Goal: Task Accomplishment & Management: Manage account settings

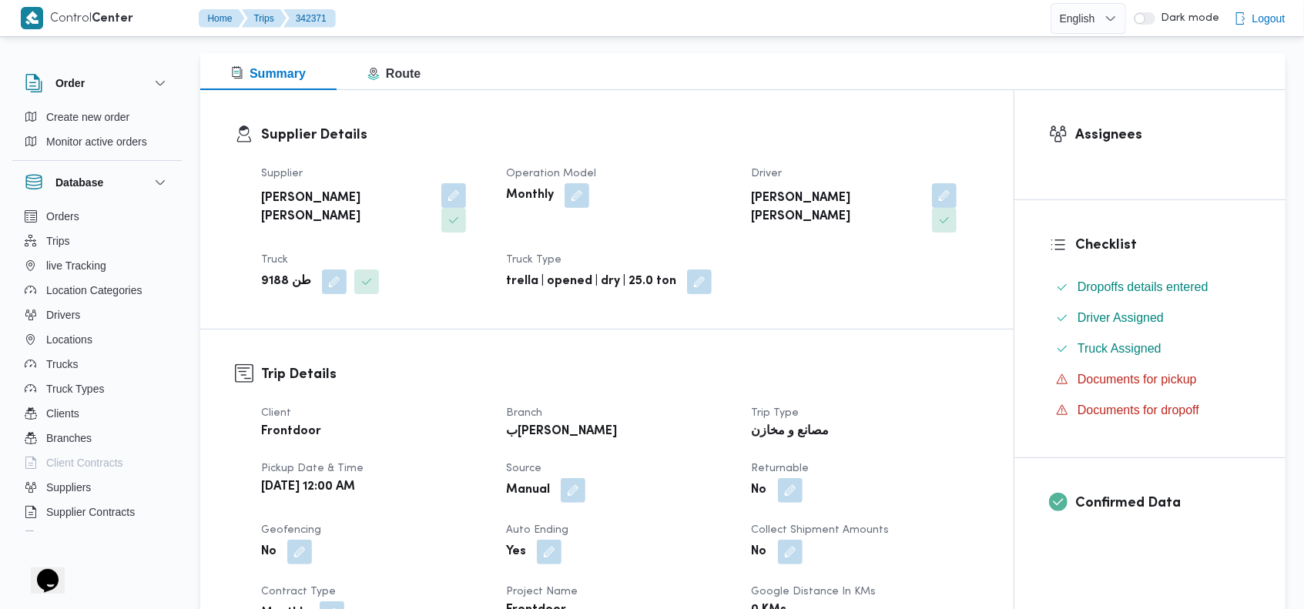
scroll to position [156, 0]
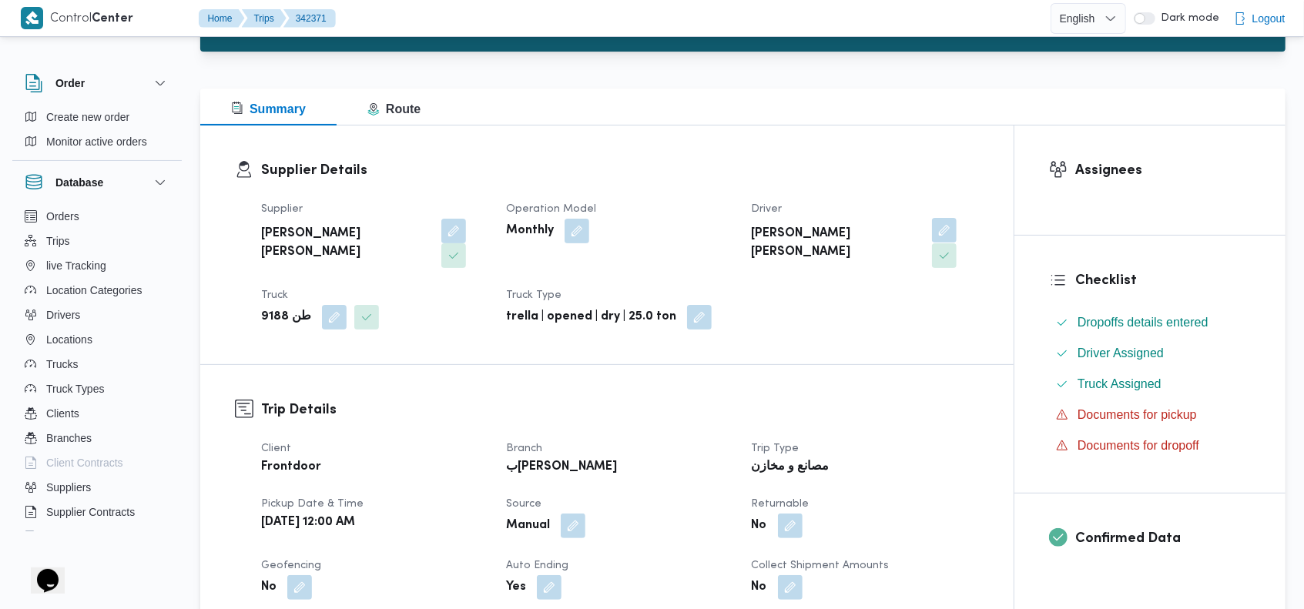
click at [932, 230] on button "button" at bounding box center [944, 230] width 25 height 25
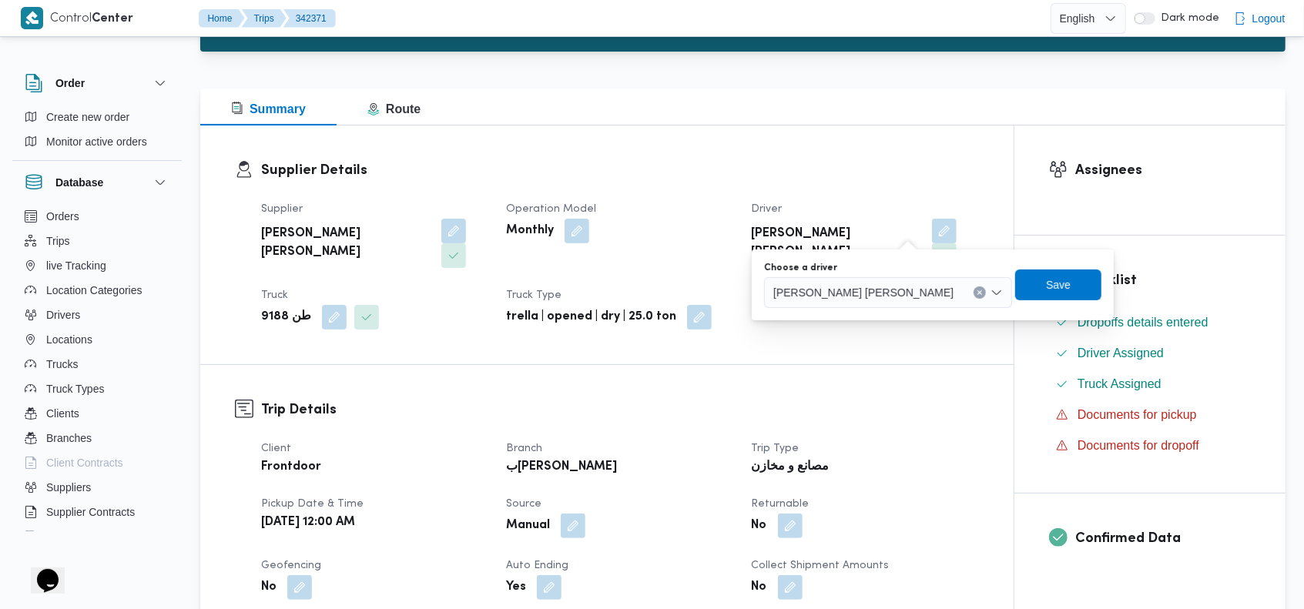
click at [974, 292] on button "Clear input" at bounding box center [980, 293] width 12 height 12
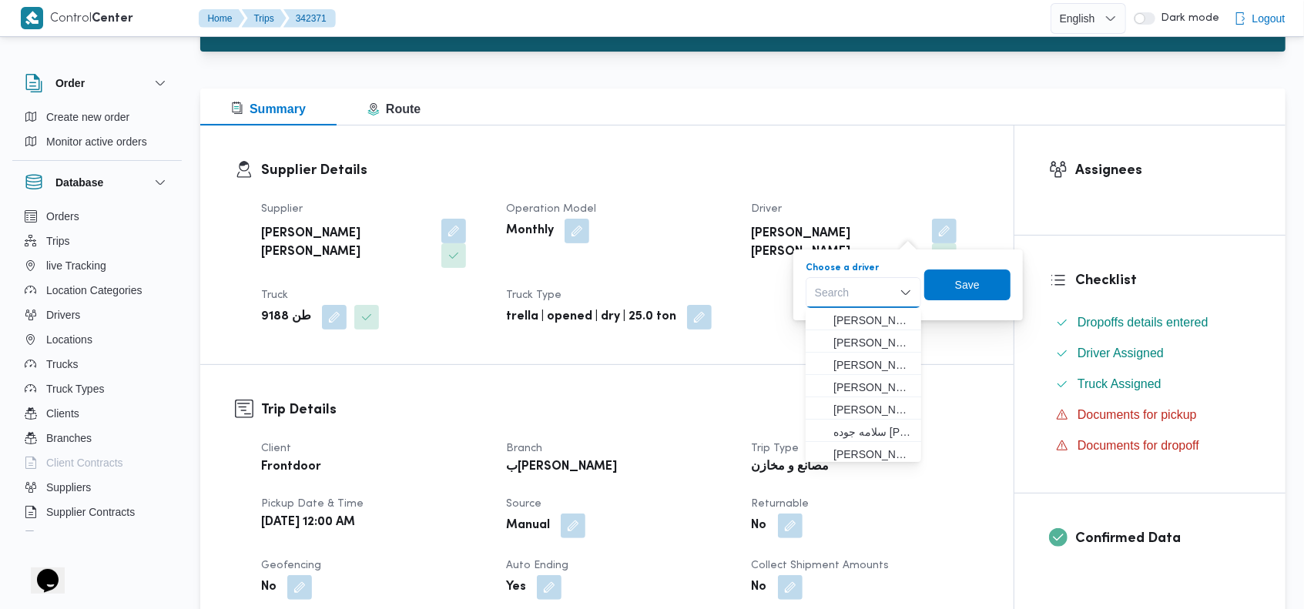
click at [878, 292] on div "Search" at bounding box center [864, 292] width 116 height 31
type input "سلطا"
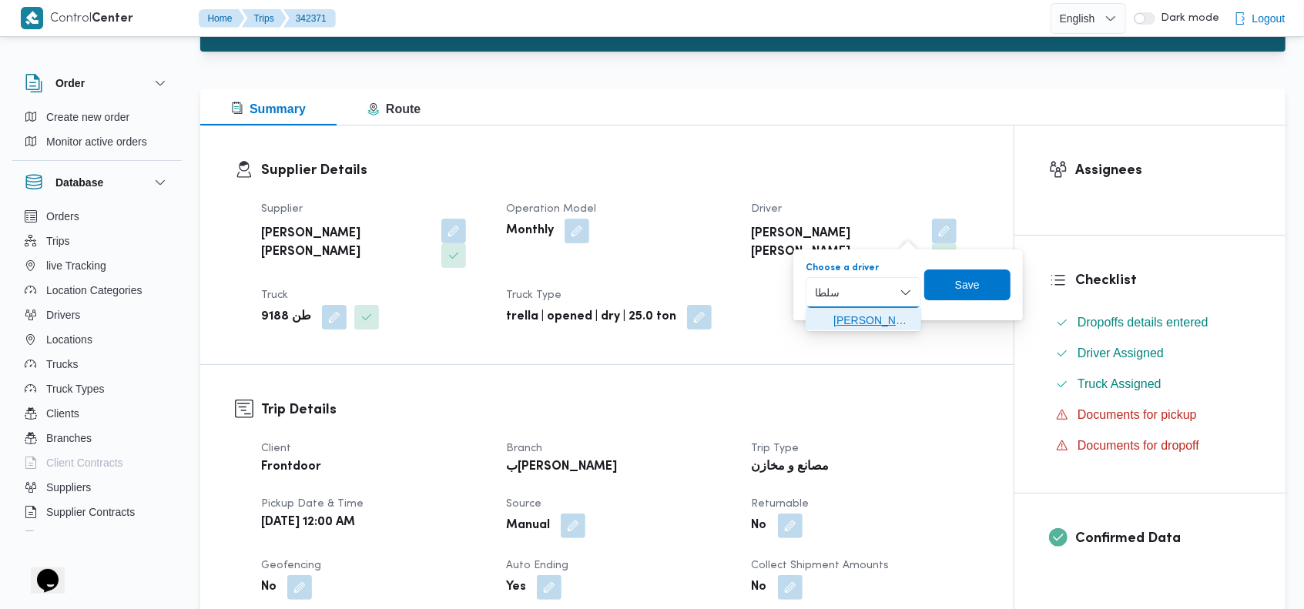
click at [823, 318] on icon "button" at bounding box center [821, 320] width 12 height 12
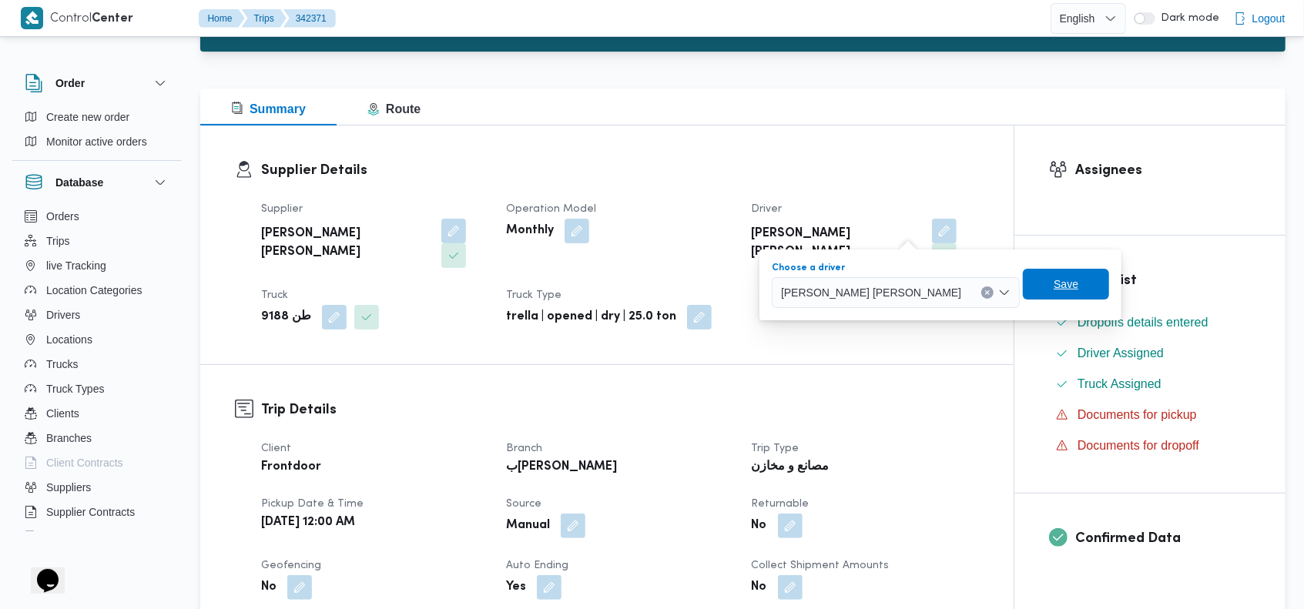
click at [1023, 287] on span "Save" at bounding box center [1066, 284] width 86 height 31
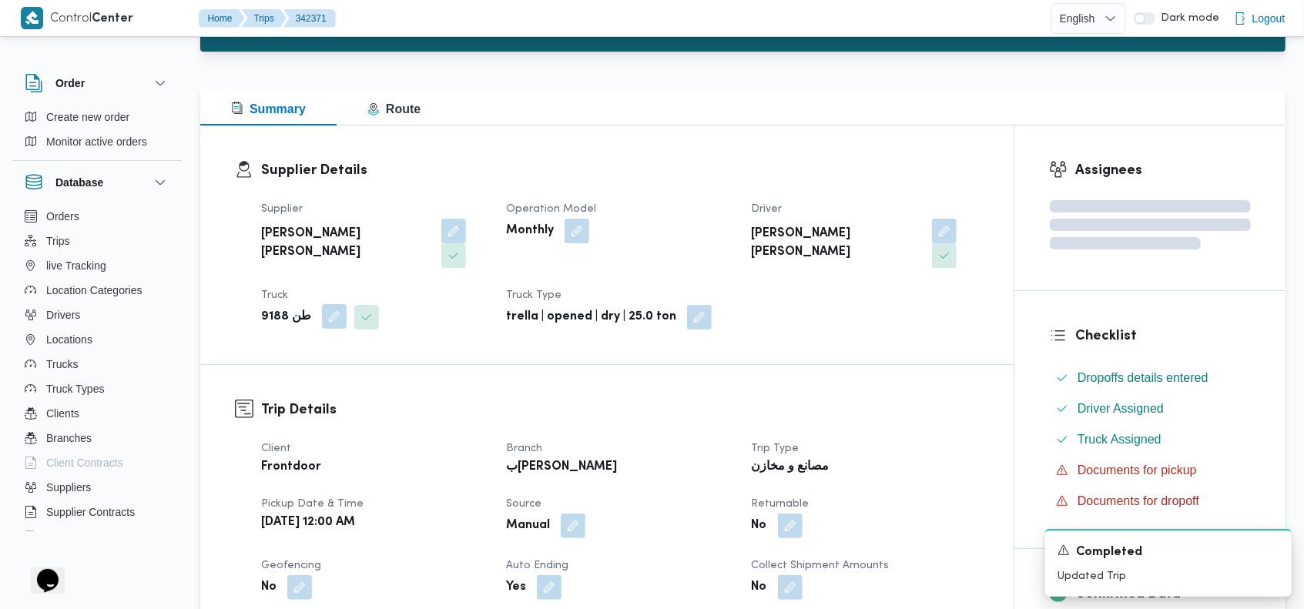
click at [323, 304] on button "button" at bounding box center [334, 316] width 25 height 25
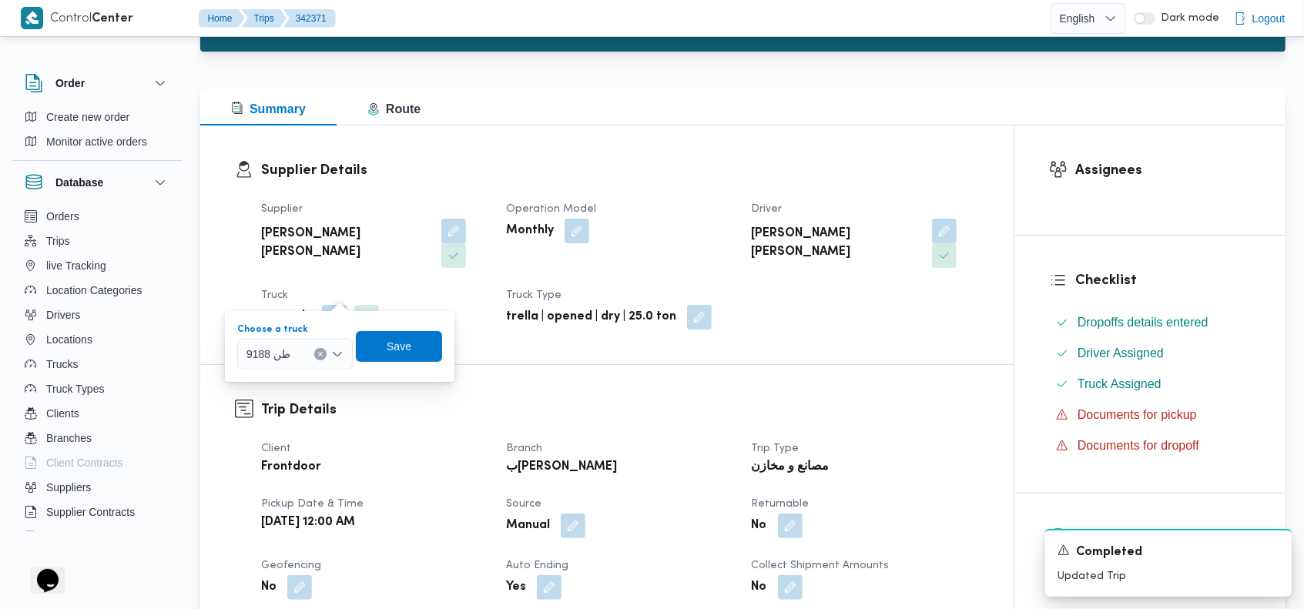
click at [321, 356] on icon "Clear input" at bounding box center [320, 354] width 6 height 6
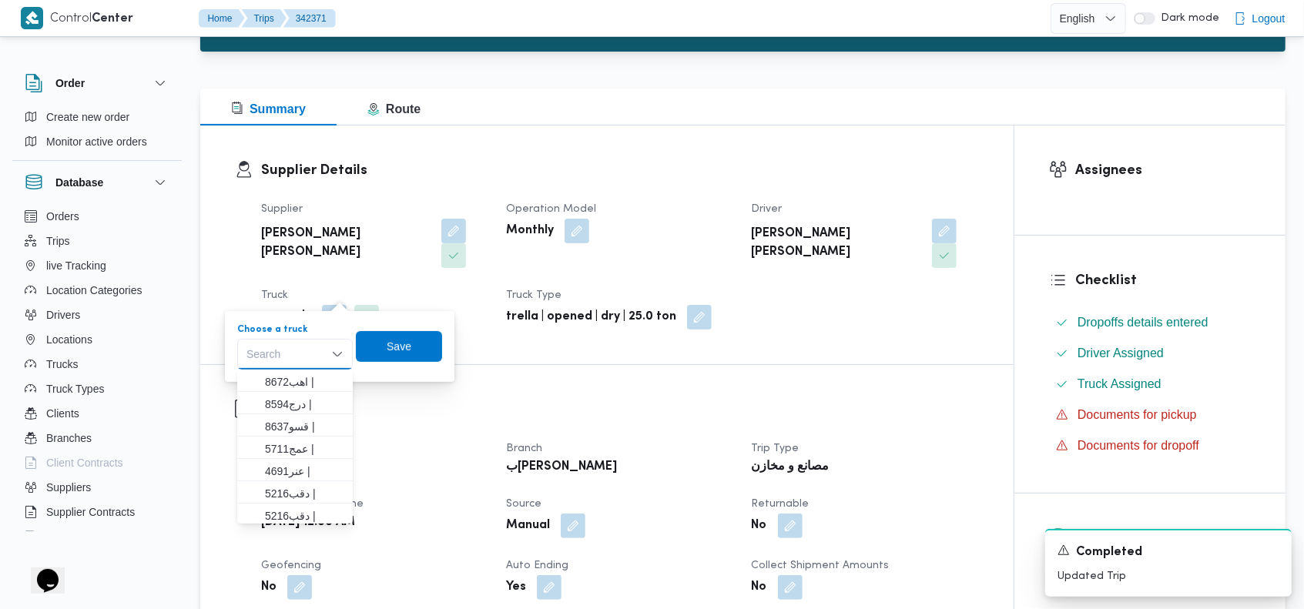
click at [287, 359] on div "Search Combo box. Selected. Combo box input. Search. Type some text or, to disp…" at bounding box center [295, 354] width 116 height 31
type input "579"
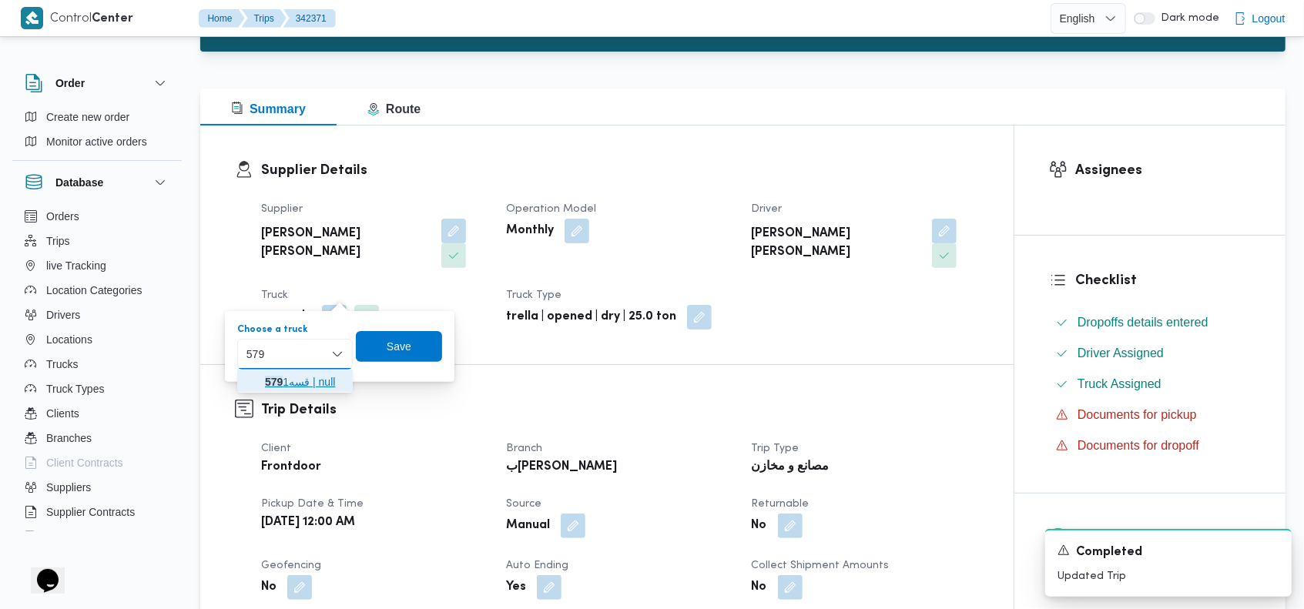
click at [256, 376] on icon "button" at bounding box center [252, 382] width 12 height 12
click at [388, 347] on span "Save" at bounding box center [410, 345] width 86 height 31
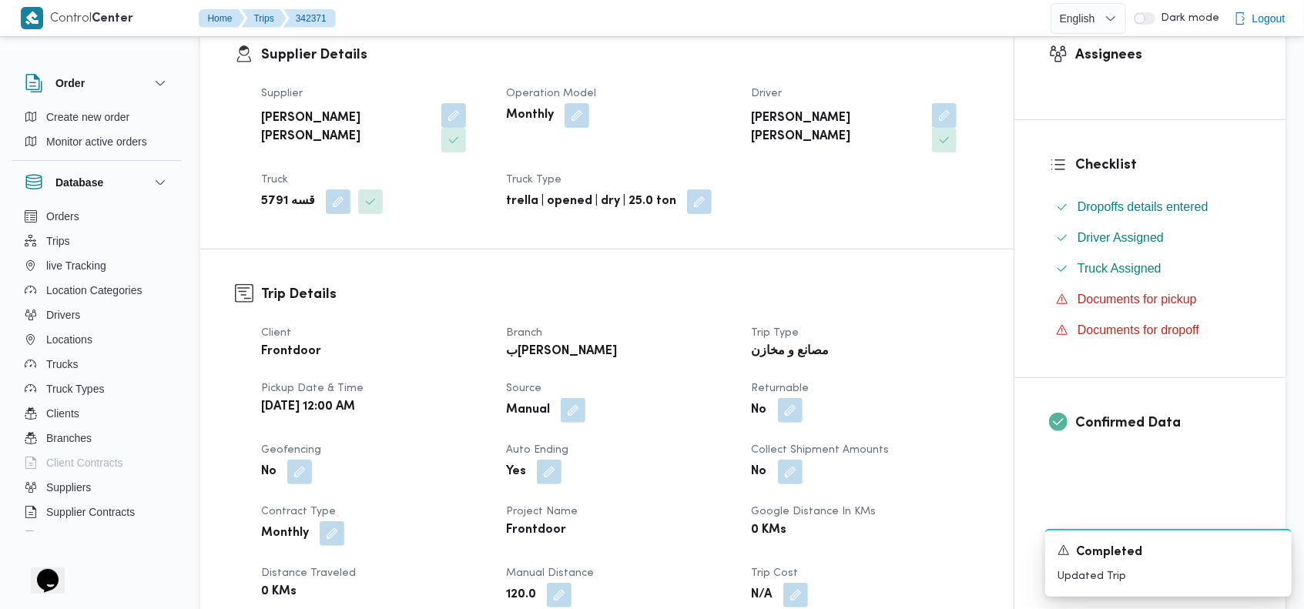
scroll to position [0, 0]
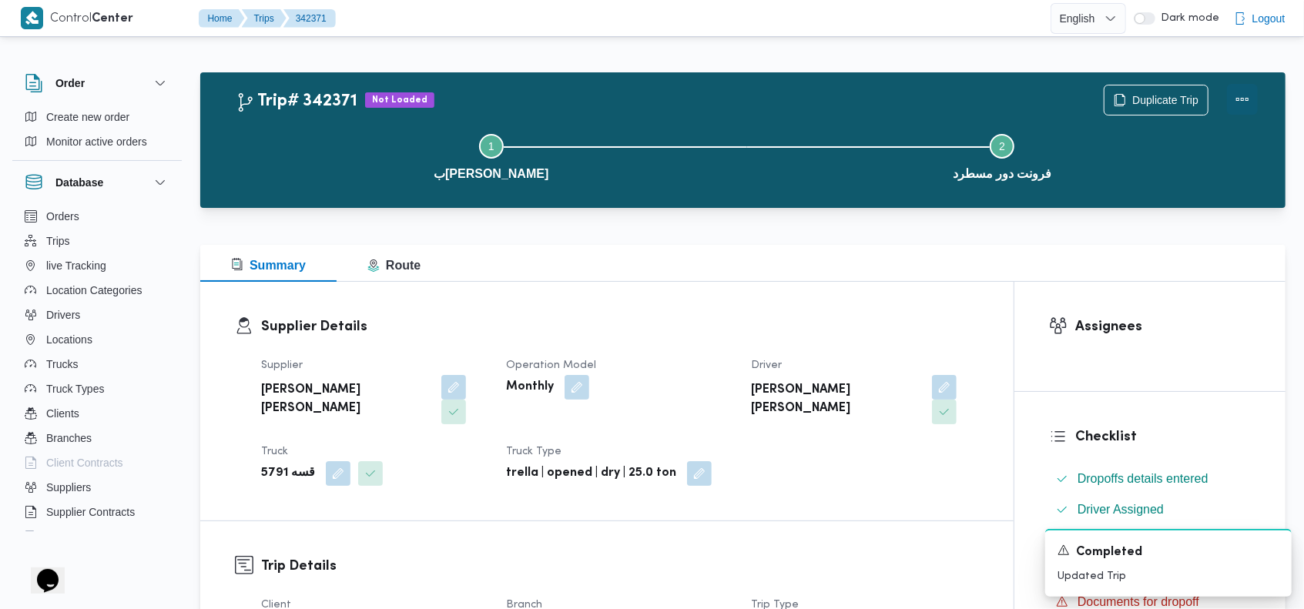
click at [1239, 96] on button "Actions" at bounding box center [1242, 99] width 31 height 31
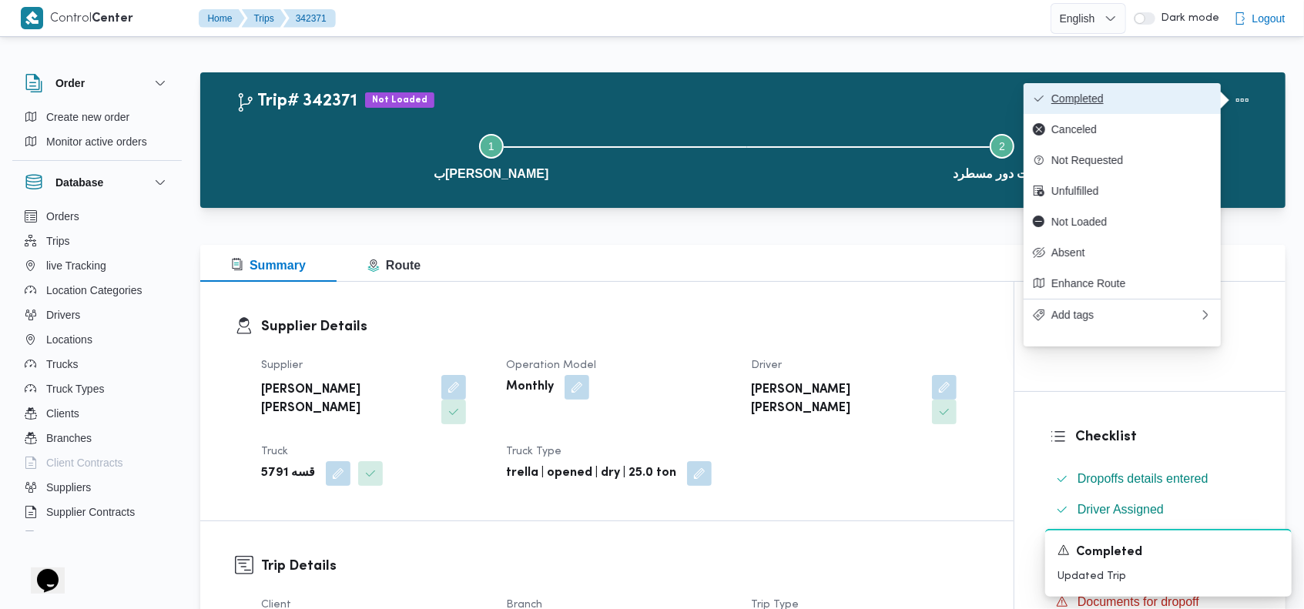
click at [1175, 96] on span "Completed" at bounding box center [1131, 98] width 160 height 12
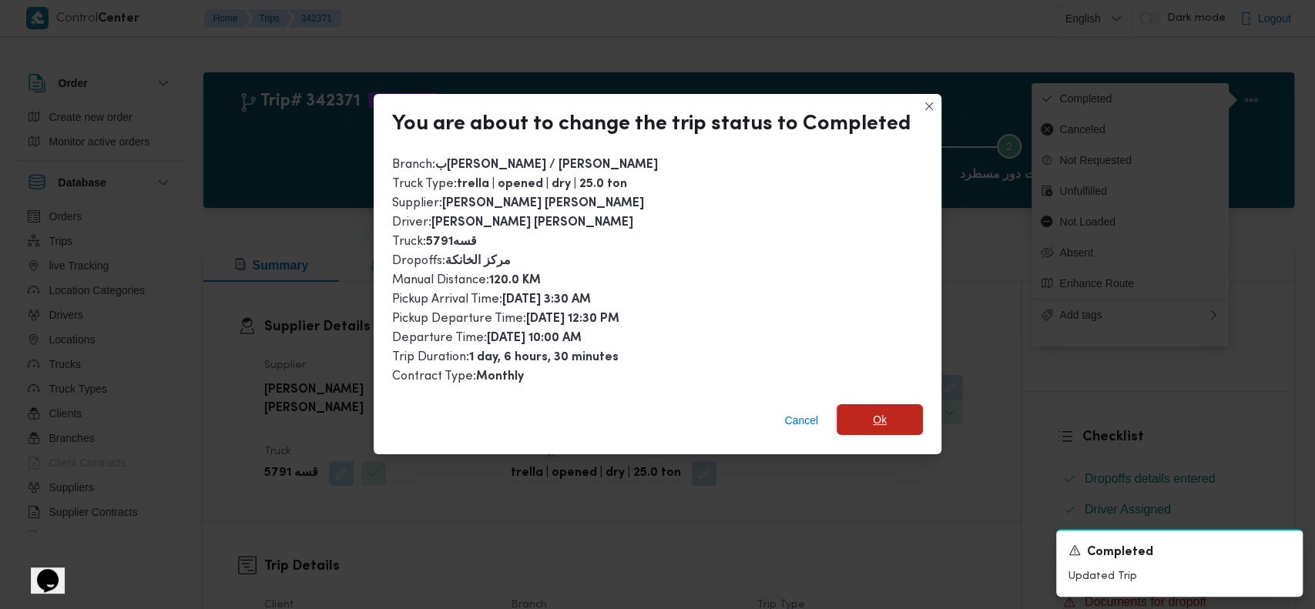
click at [857, 415] on span "Ok" at bounding box center [880, 419] width 86 height 31
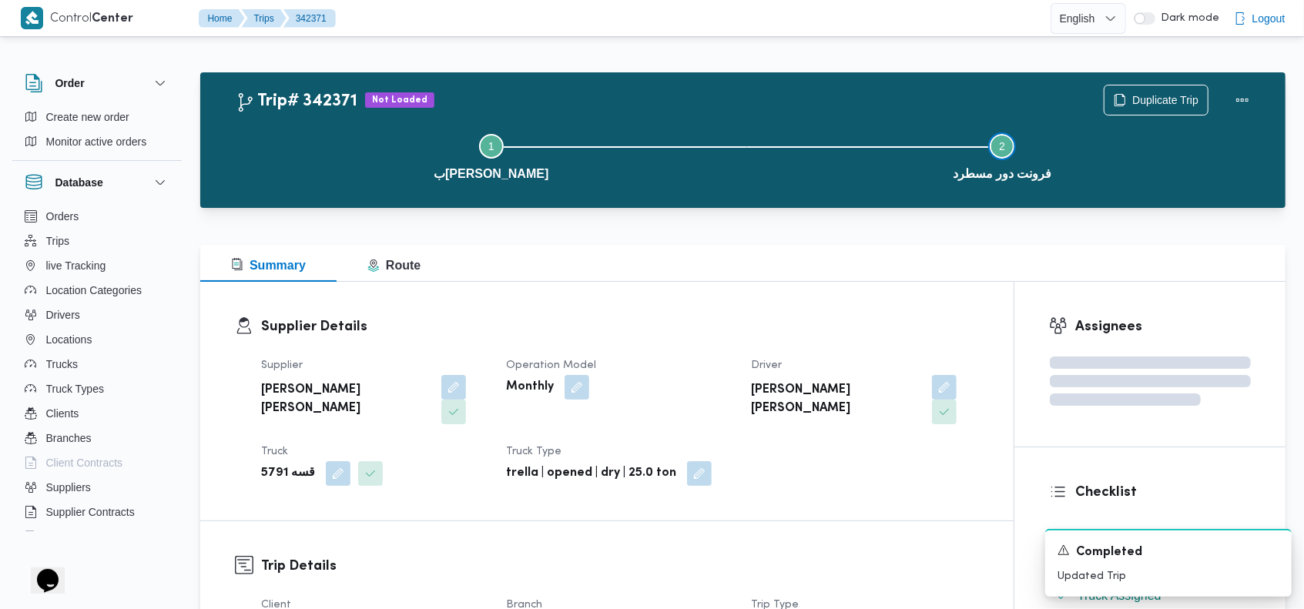
click at [821, 128] on button "Step 2 is incomplete 2 فرونت دور مسطرد" at bounding box center [1002, 156] width 511 height 80
